Goal: Information Seeking & Learning: Learn about a topic

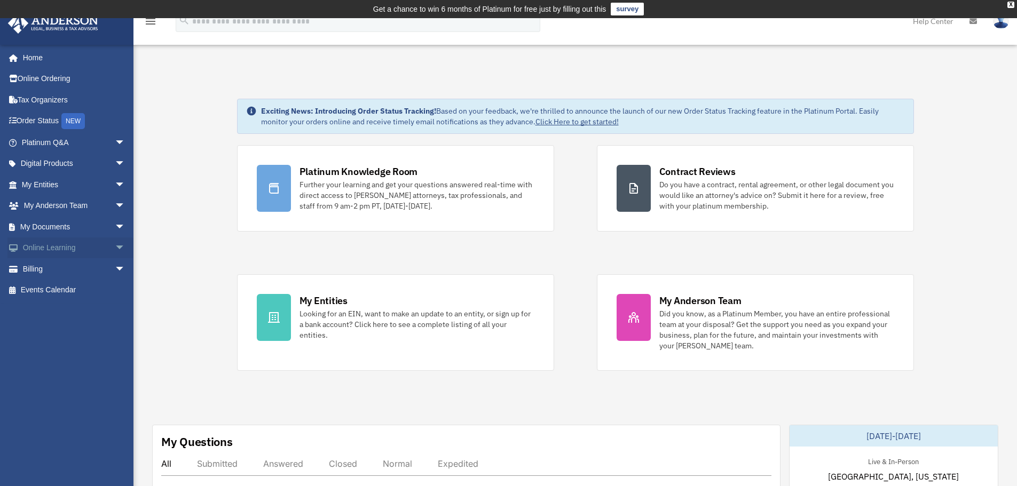
click at [115, 245] on span "arrow_drop_down" at bounding box center [125, 248] width 21 height 22
click at [49, 269] on link "Courses" at bounding box center [78, 268] width 126 height 21
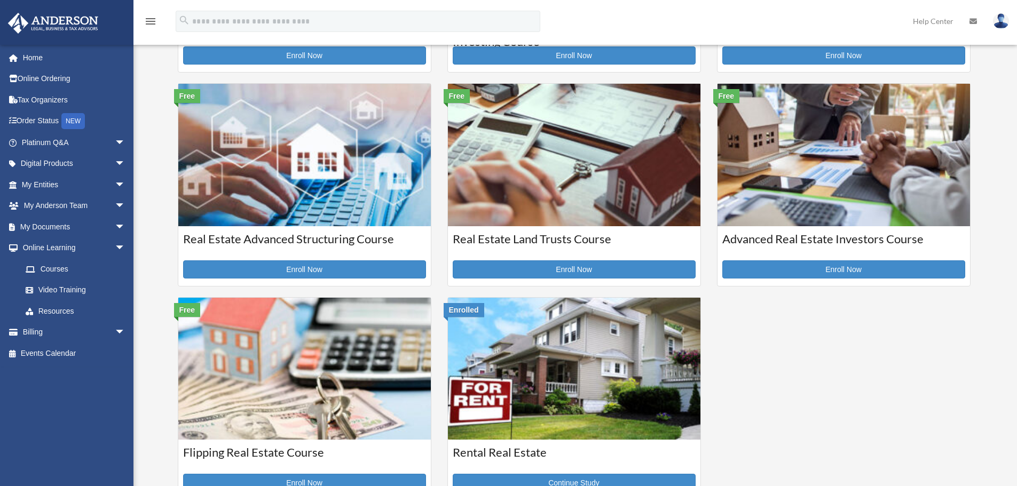
scroll to position [267, 0]
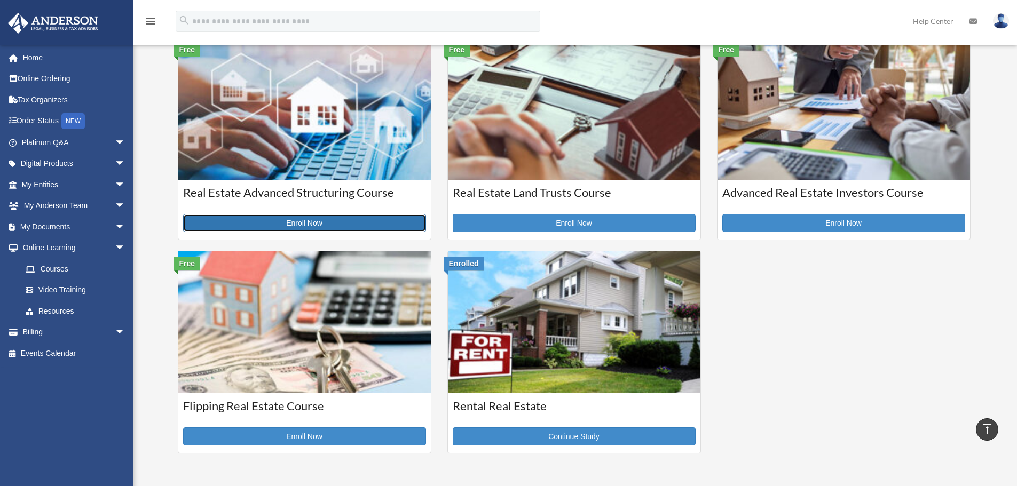
click at [326, 225] on link "Enroll Now" at bounding box center [304, 223] width 243 height 18
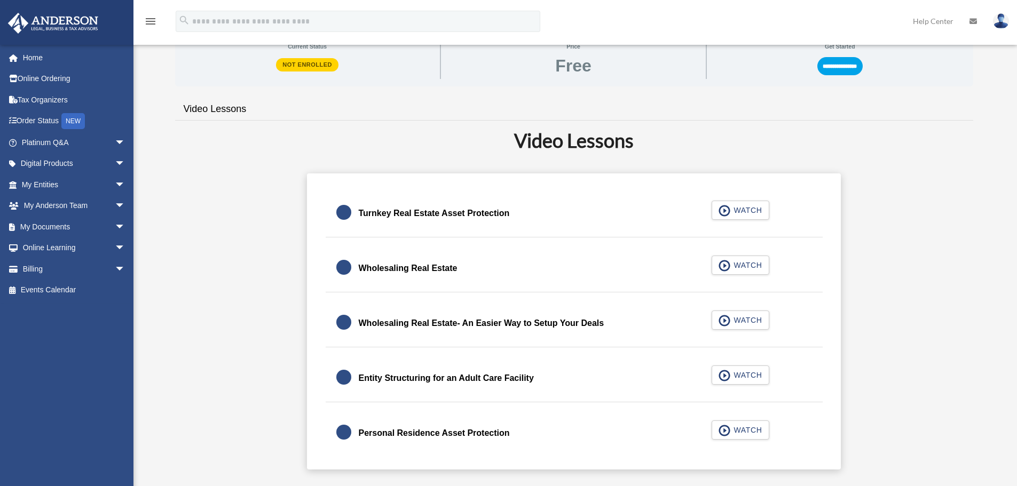
scroll to position [320, 0]
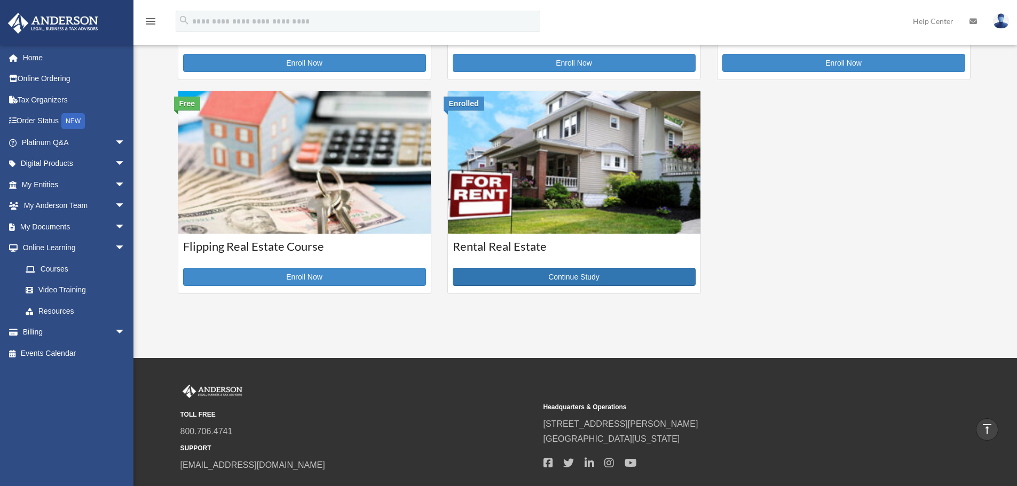
scroll to position [426, 0]
click at [529, 274] on link "Continue Study" at bounding box center [574, 277] width 243 height 18
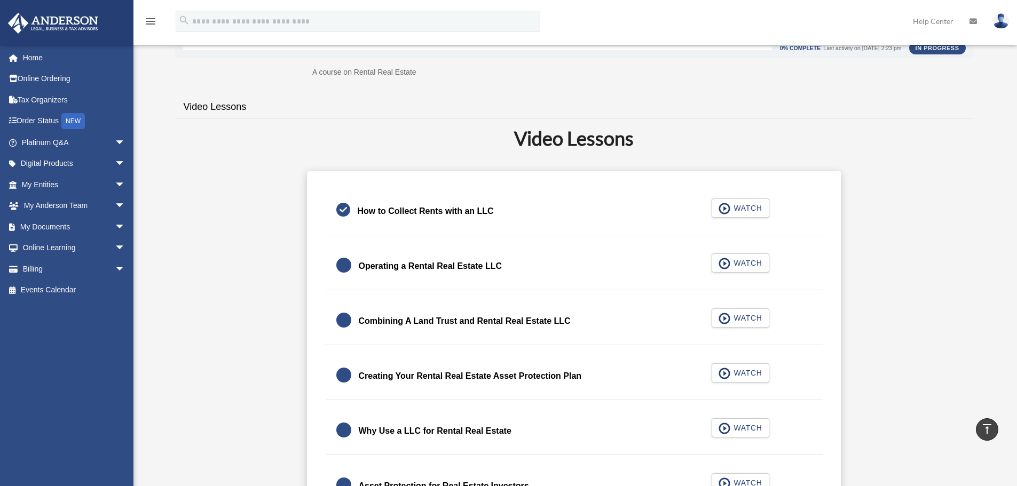
scroll to position [232, 0]
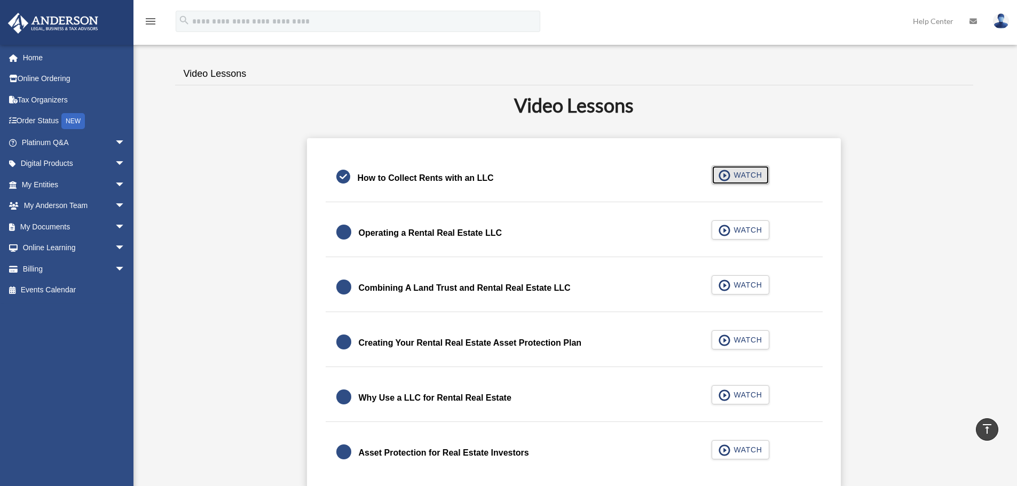
click at [724, 177] on span "button" at bounding box center [724, 176] width 12 height 12
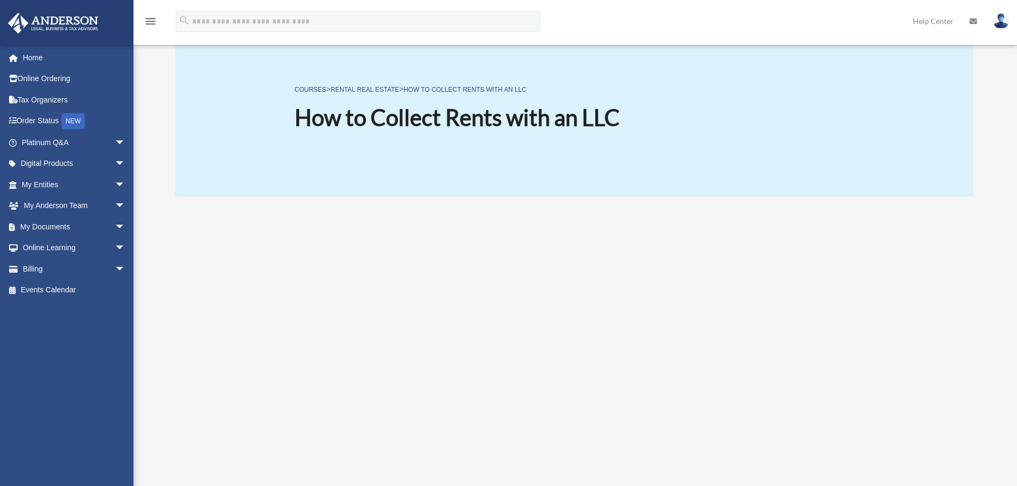
scroll to position [165, 0]
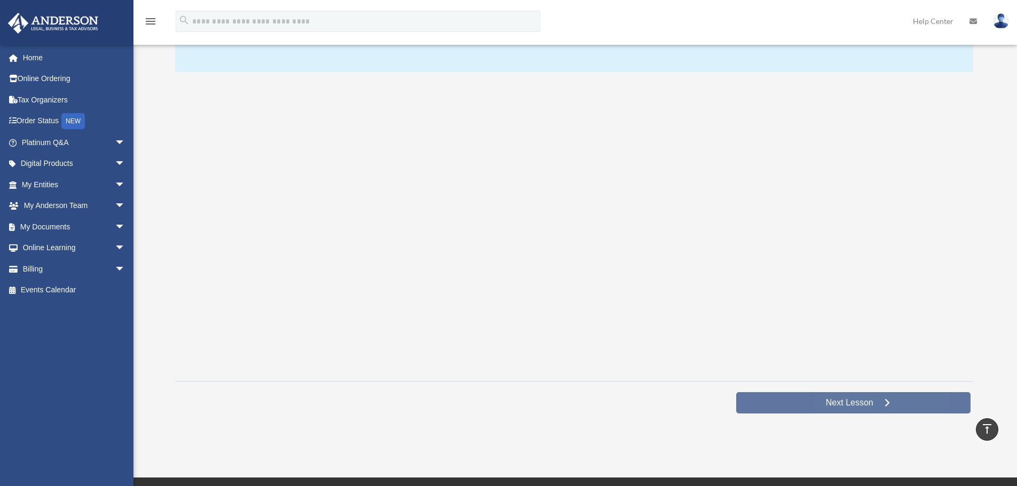
click at [818, 401] on span "Next Lesson" at bounding box center [849, 403] width 65 height 11
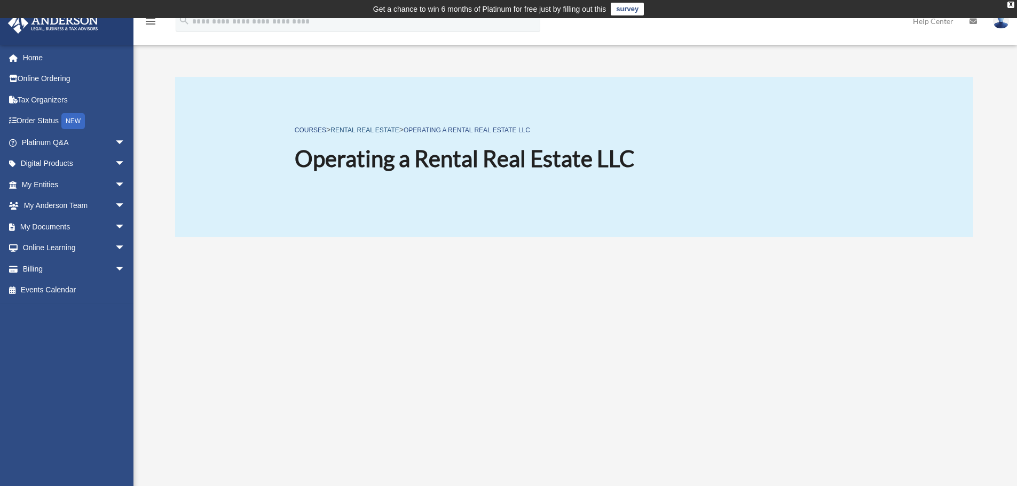
click at [376, 129] on link "Rental Real Estate" at bounding box center [364, 129] width 68 height 7
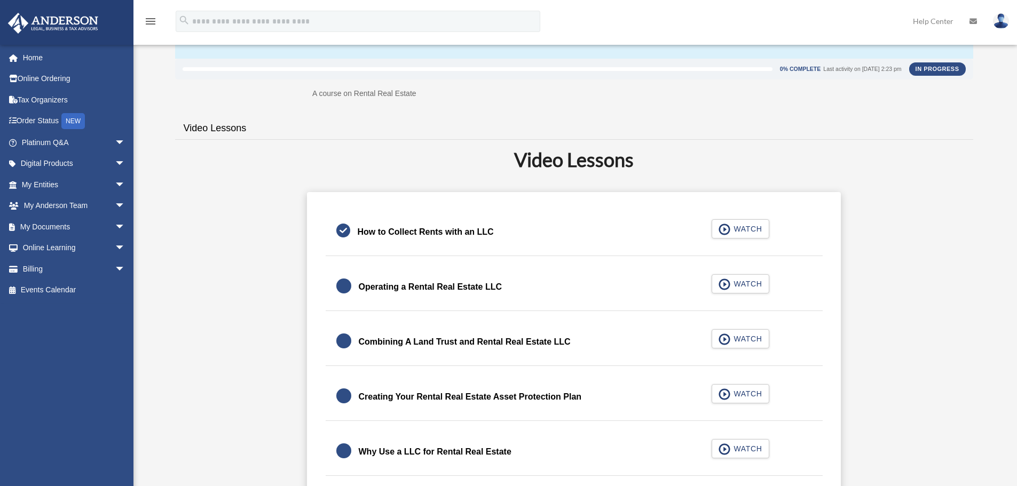
scroll to position [178, 0]
click at [724, 285] on span "button" at bounding box center [724, 285] width 12 height 12
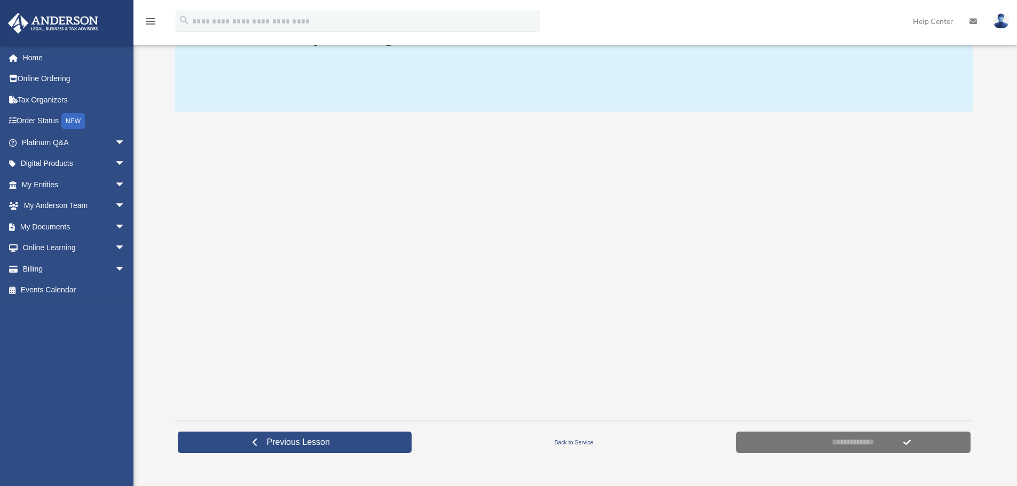
scroll to position [178, 0]
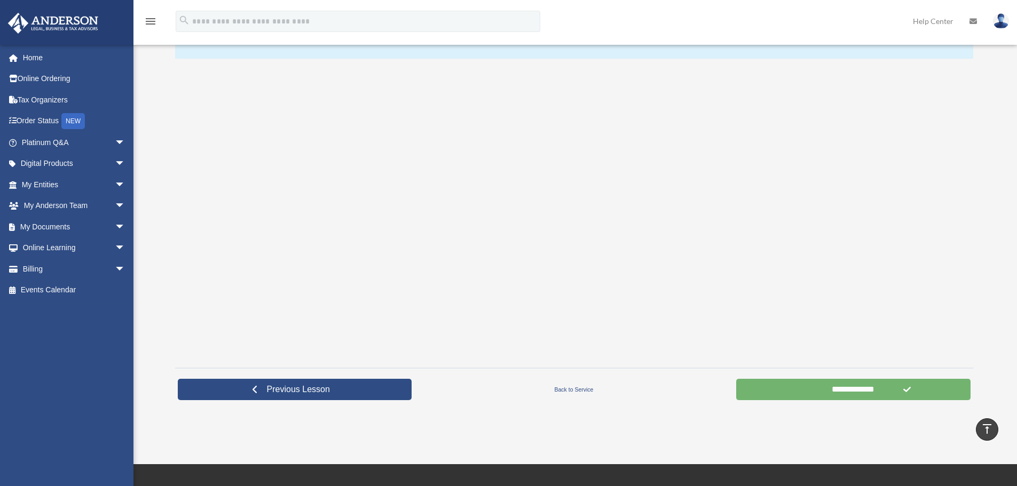
click at [826, 391] on input "**********" at bounding box center [853, 389] width 234 height 21
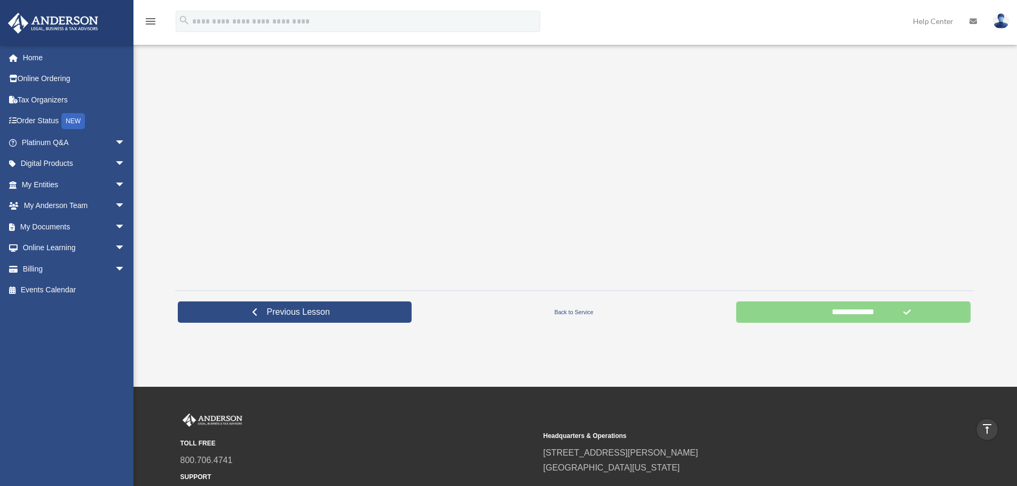
scroll to position [250, 0]
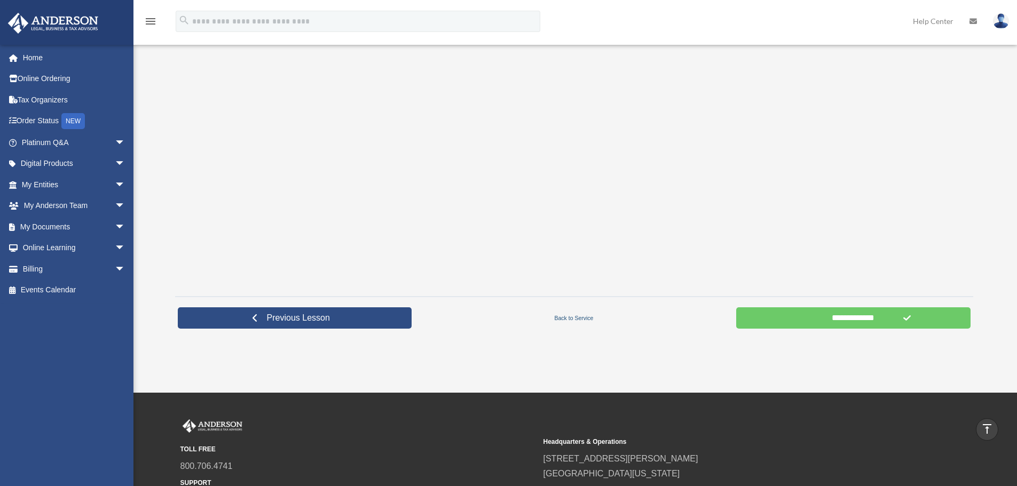
click at [570, 318] on link "Back to Service" at bounding box center [573, 318] width 319 height 10
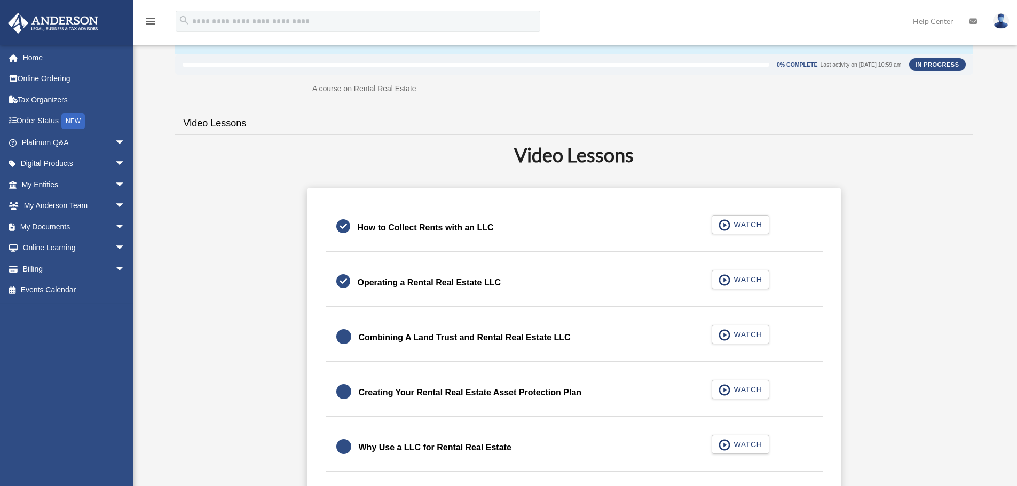
scroll to position [178, 0]
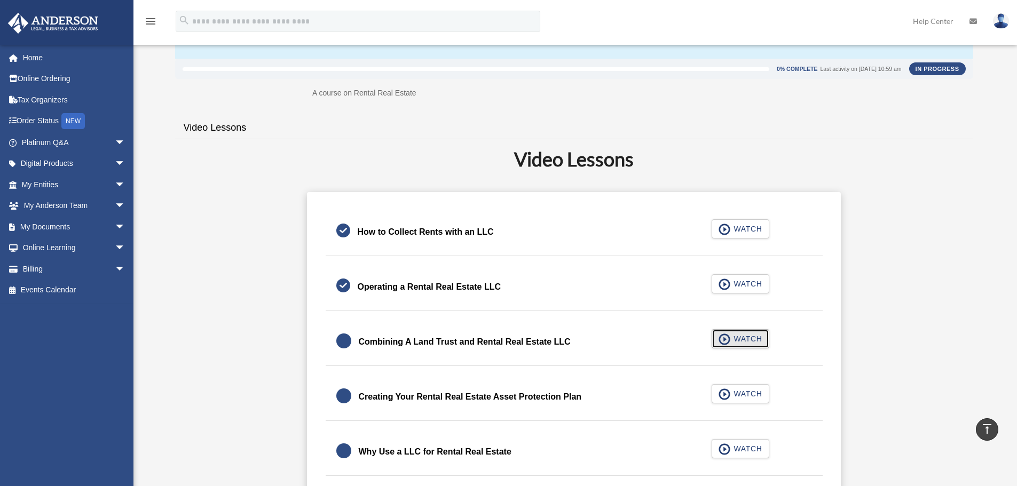
click at [732, 342] on span "WATCH" at bounding box center [745, 339] width 31 height 11
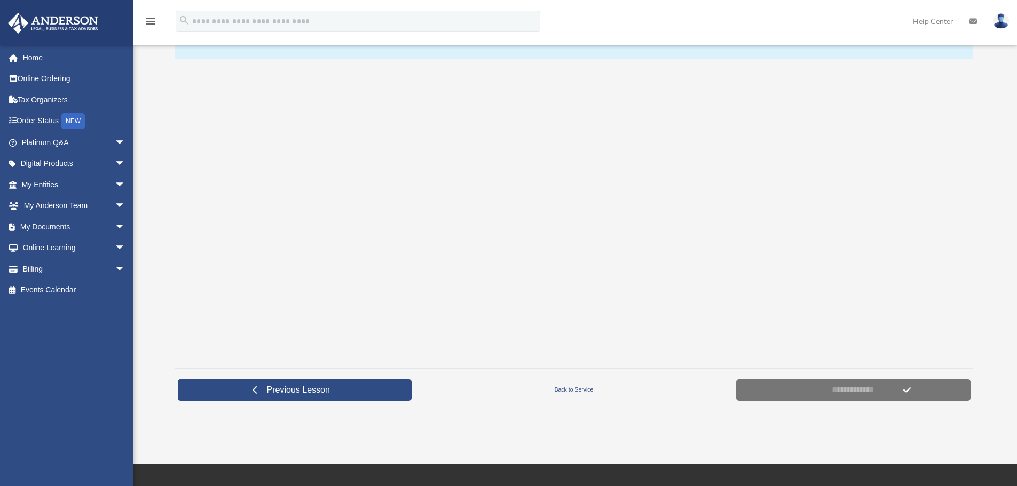
scroll to position [178, 0]
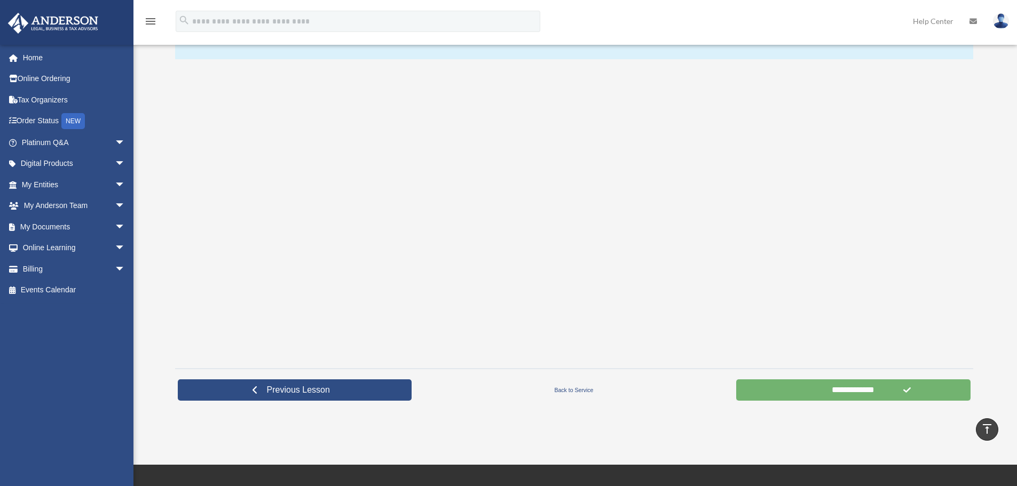
click at [869, 389] on input "**********" at bounding box center [853, 389] width 234 height 21
click at [569, 390] on link "Back to Service" at bounding box center [573, 390] width 319 height 10
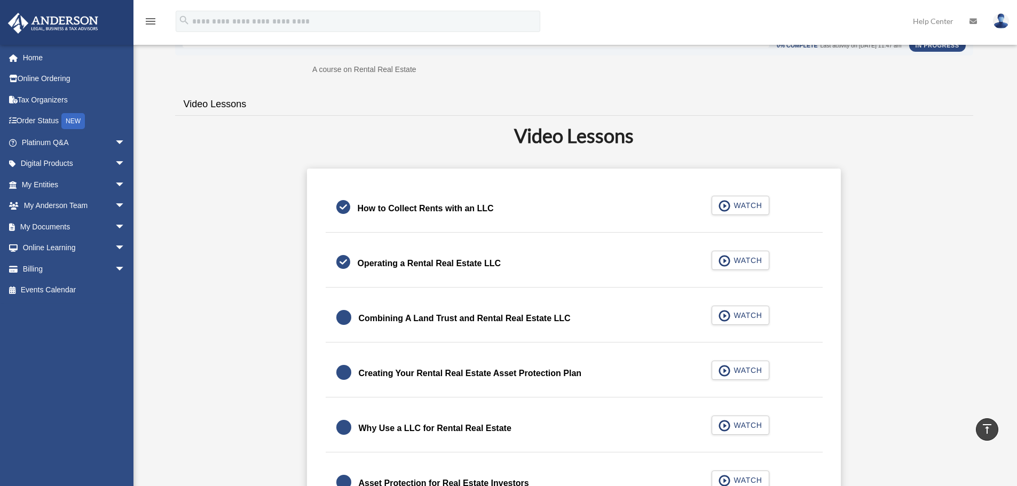
scroll to position [338, 0]
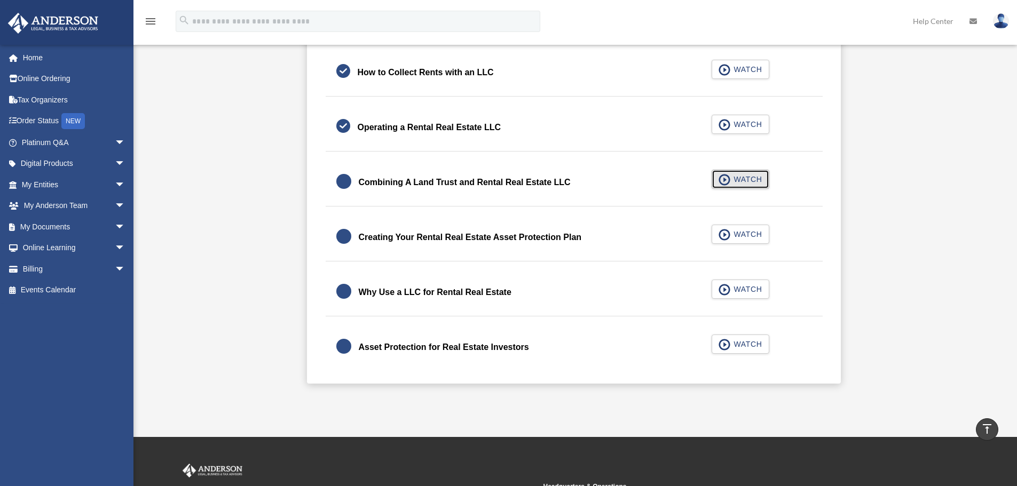
click at [729, 181] on span "button" at bounding box center [724, 180] width 12 height 12
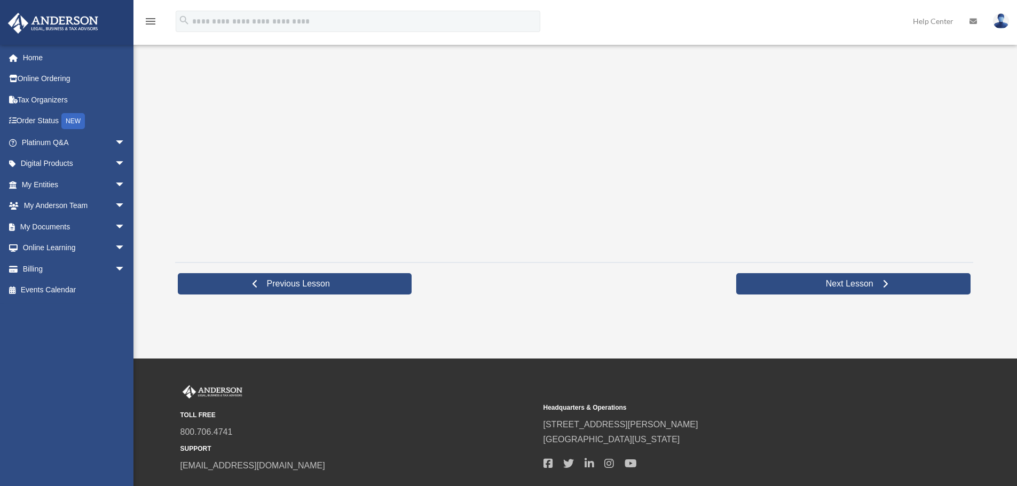
scroll to position [284, 0]
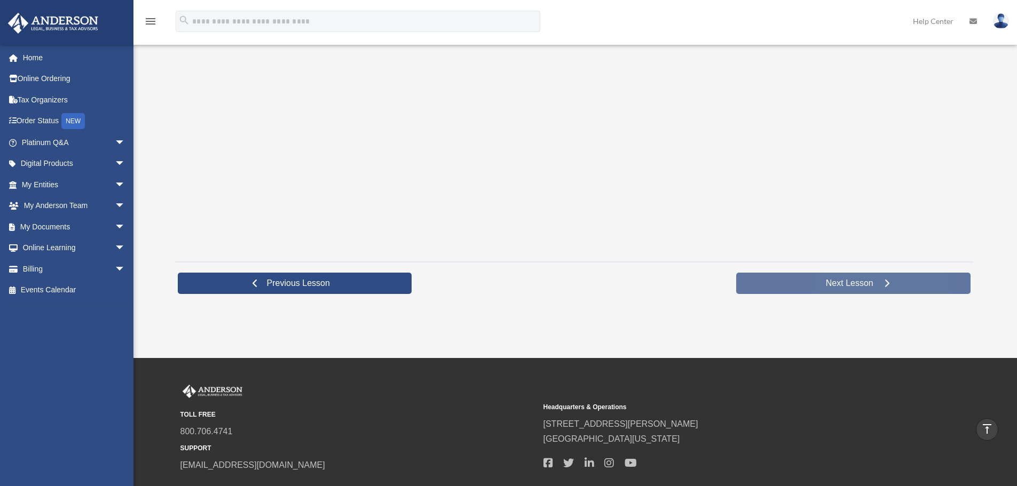
click at [812, 290] on link "Next Lesson" at bounding box center [853, 283] width 234 height 21
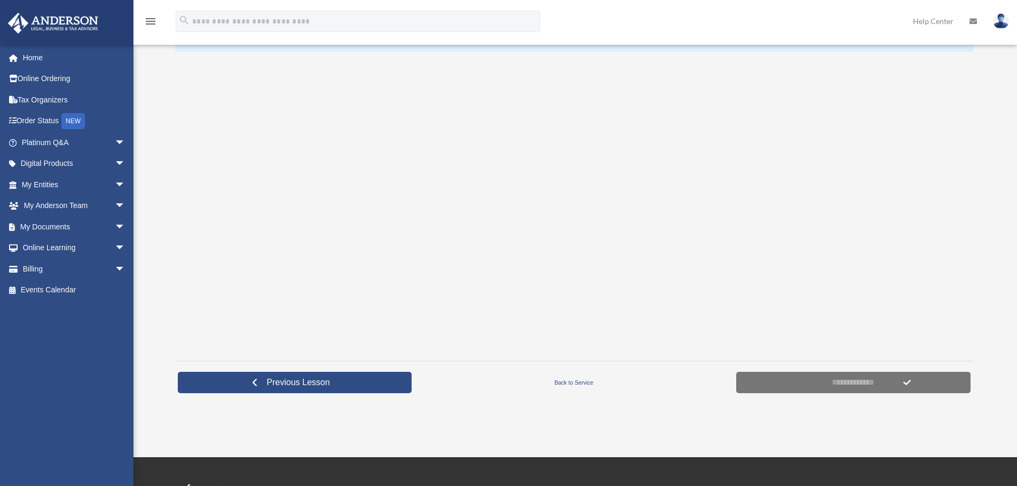
scroll to position [284, 0]
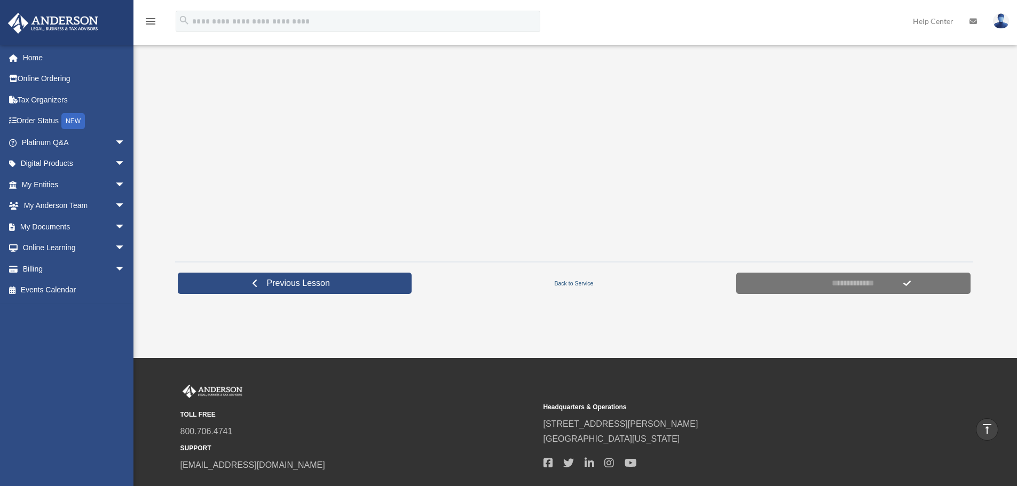
click at [567, 282] on link "Back to Service" at bounding box center [573, 284] width 319 height 10
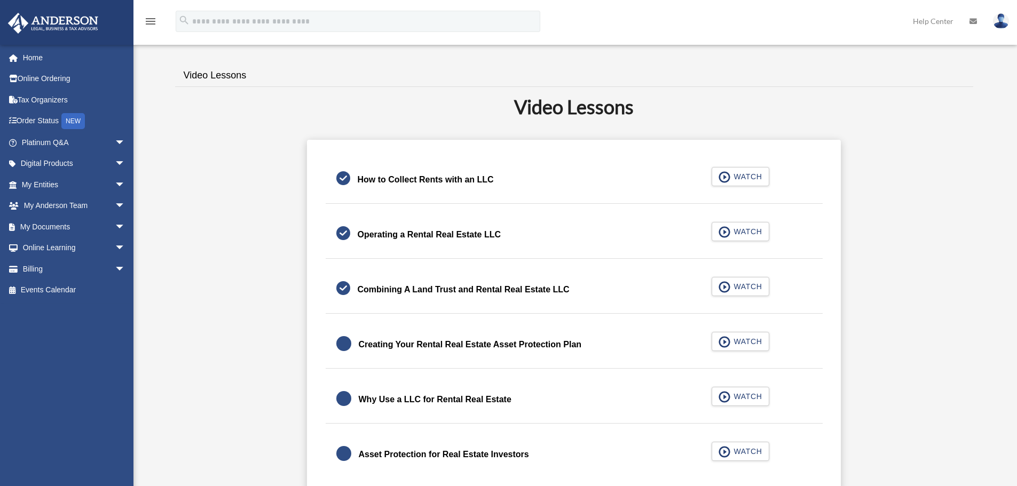
scroll to position [338, 0]
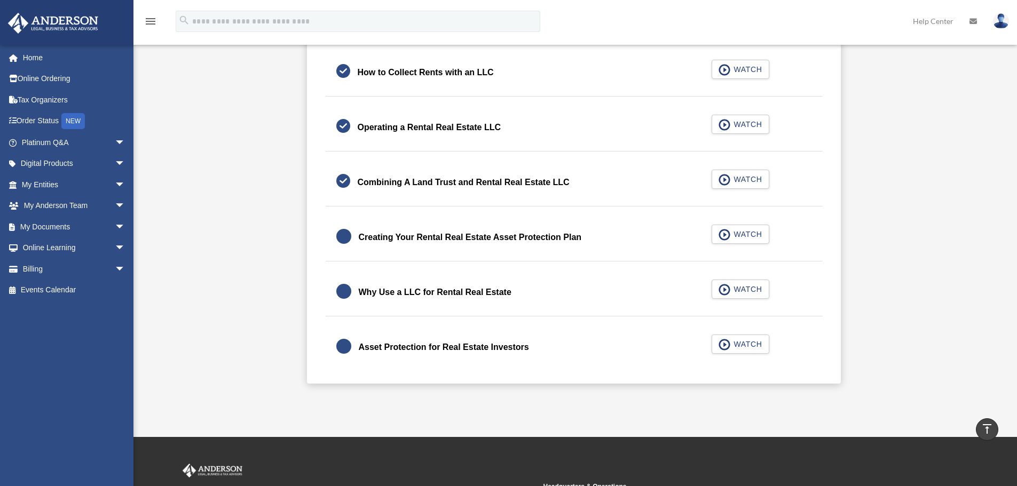
click at [448, 236] on div "Creating Your Rental Real Estate Asset Protection Plan" at bounding box center [470, 237] width 223 height 15
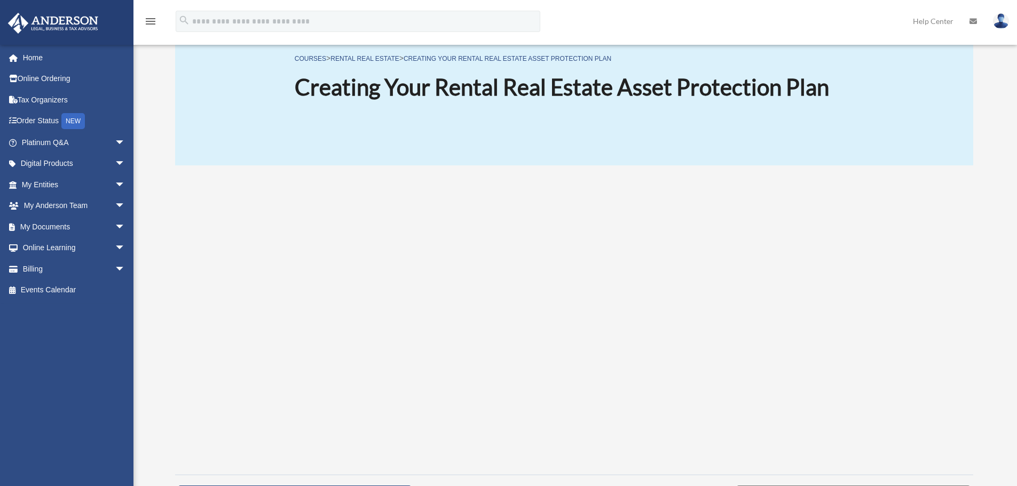
scroll to position [125, 0]
